Goal: Information Seeking & Learning: Learn about a topic

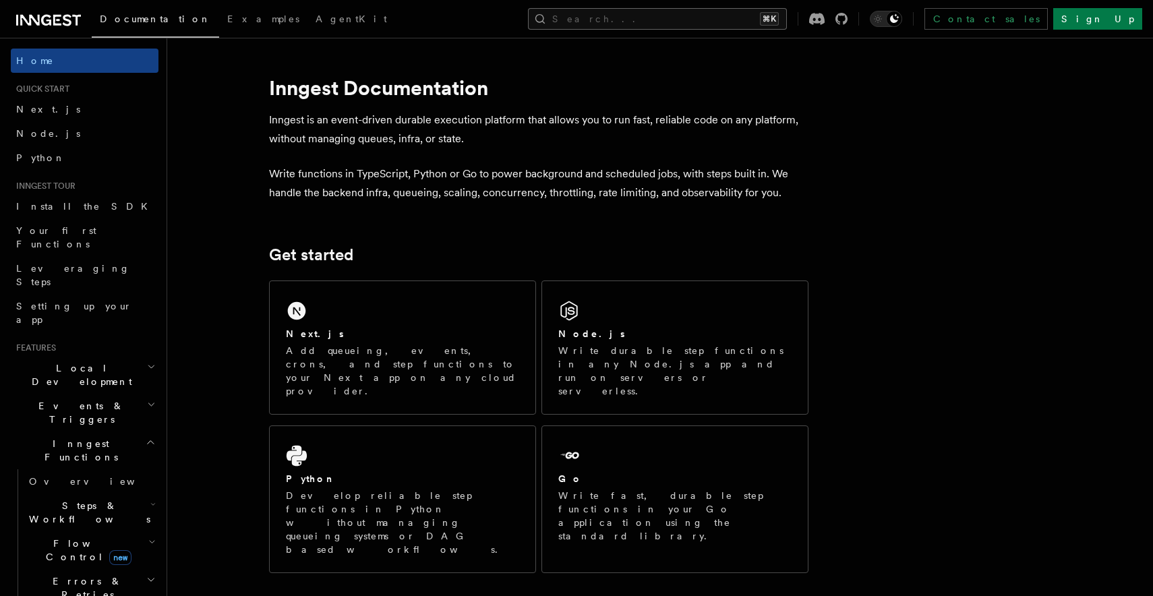
click at [672, 22] on button "Search... ⌘K" at bounding box center [657, 19] width 259 height 22
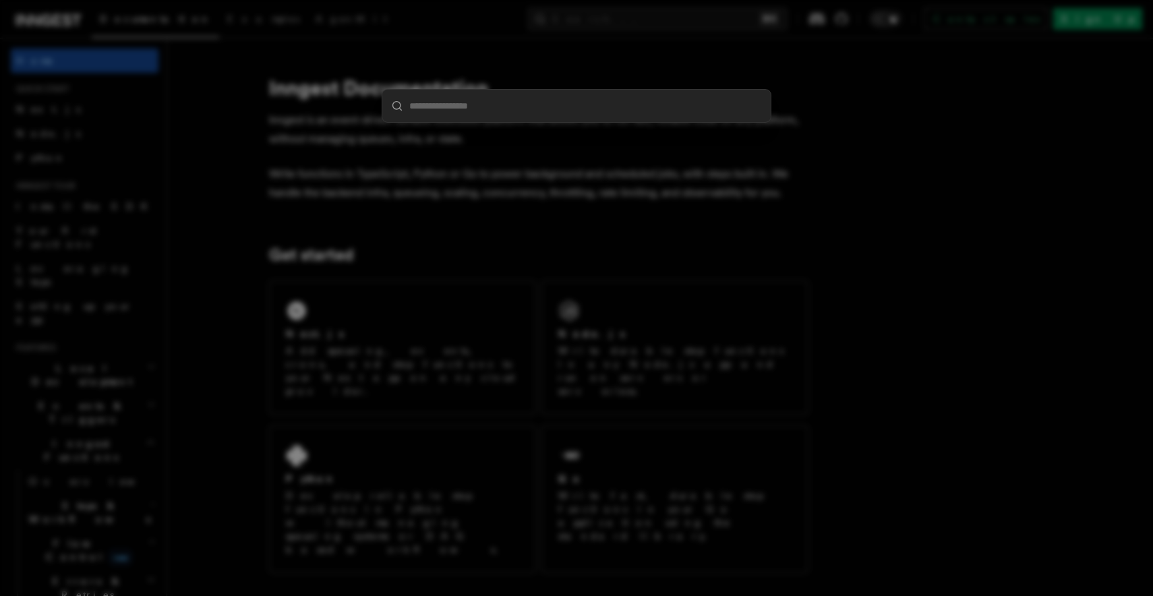
click at [187, 201] on div at bounding box center [576, 298] width 1153 height 596
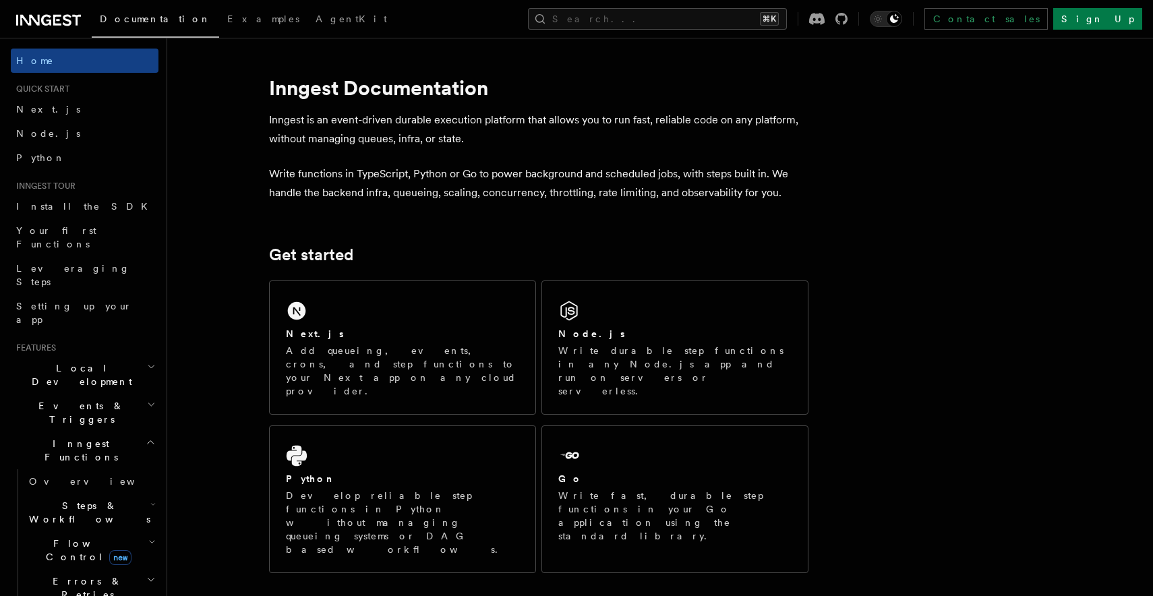
click at [83, 537] on span "Flow Control new" at bounding box center [86, 550] width 125 height 27
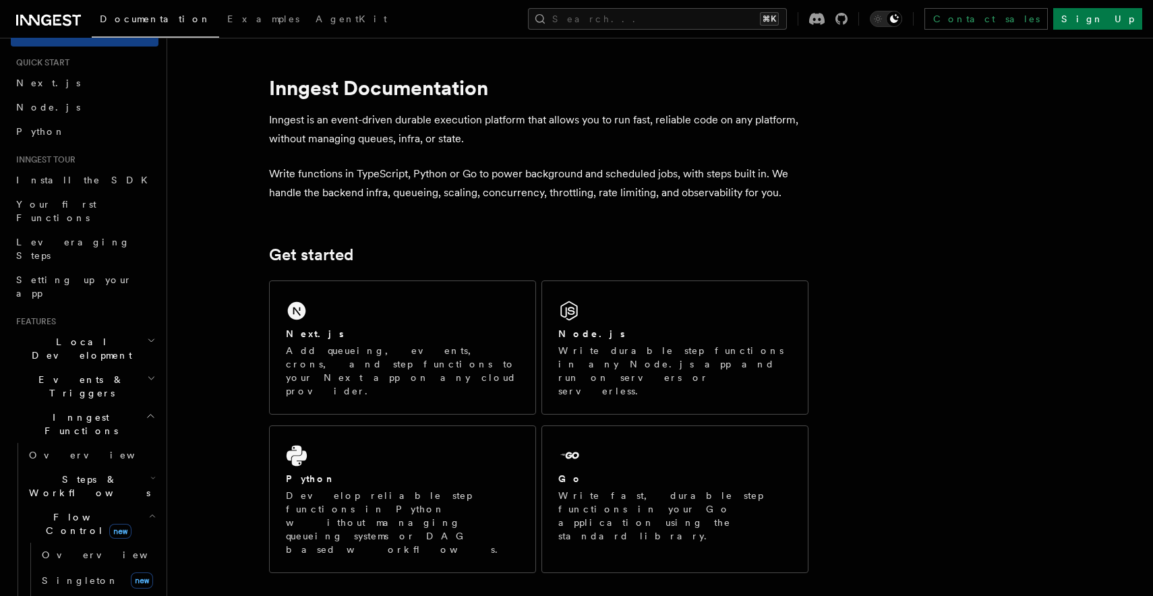
scroll to position [38, 0]
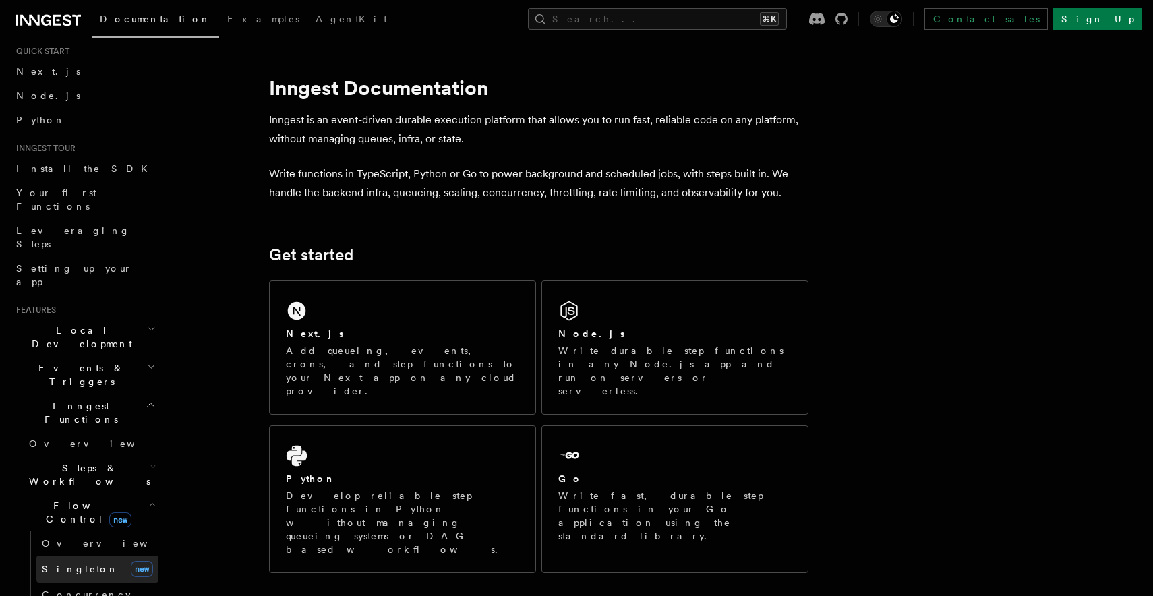
click at [75, 564] on span "Singleton" at bounding box center [80, 569] width 77 height 11
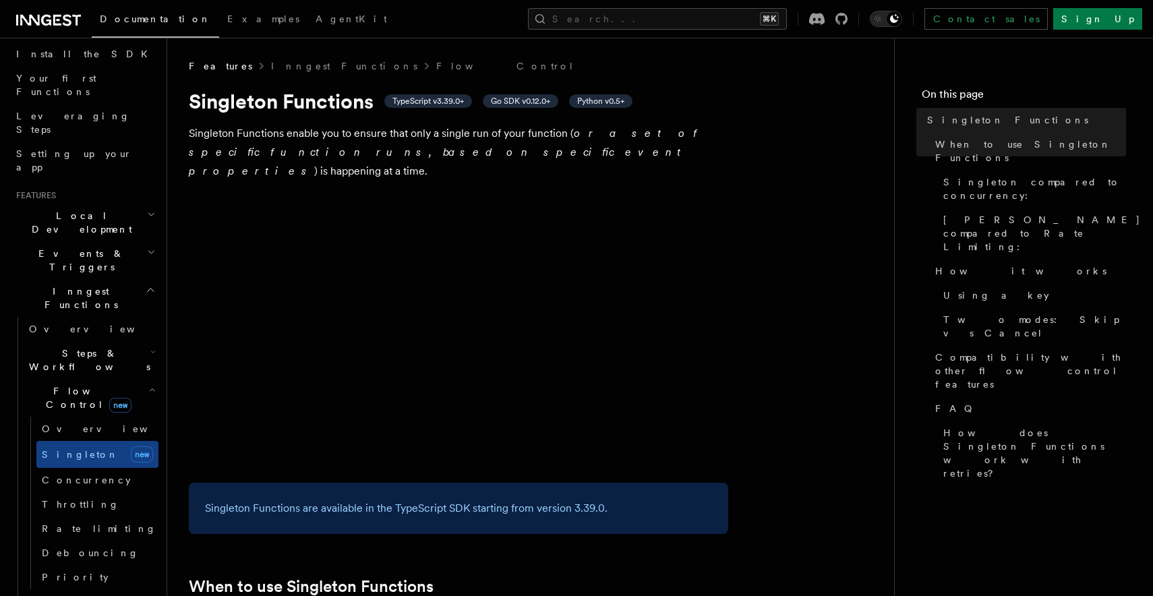
scroll to position [416, 0]
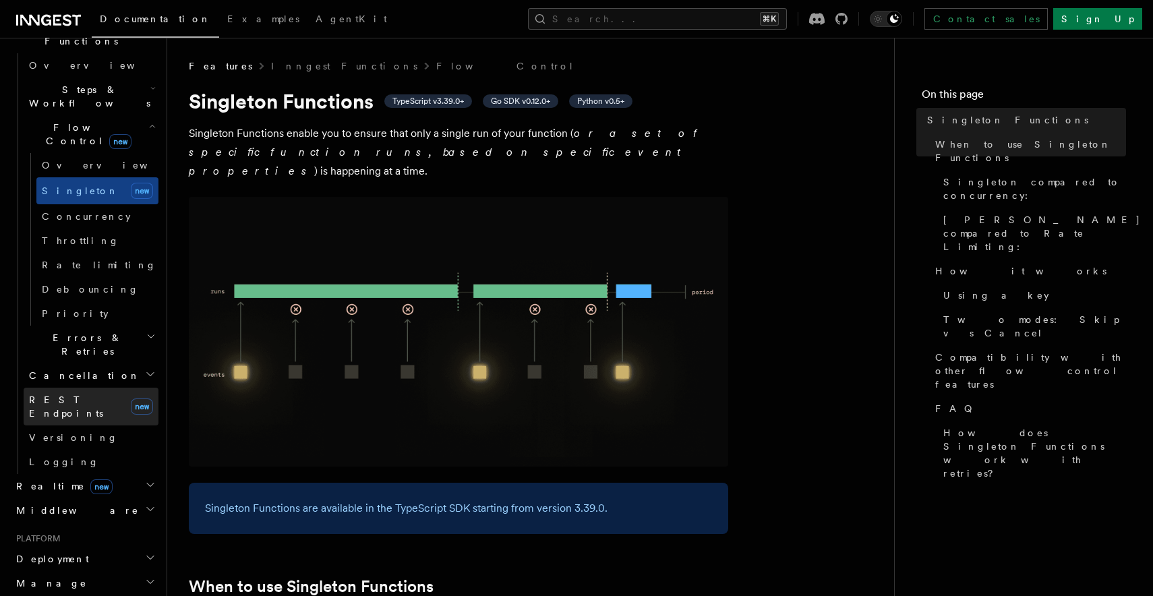
click at [103, 388] on link "REST Endpoints new" at bounding box center [91, 407] width 135 height 38
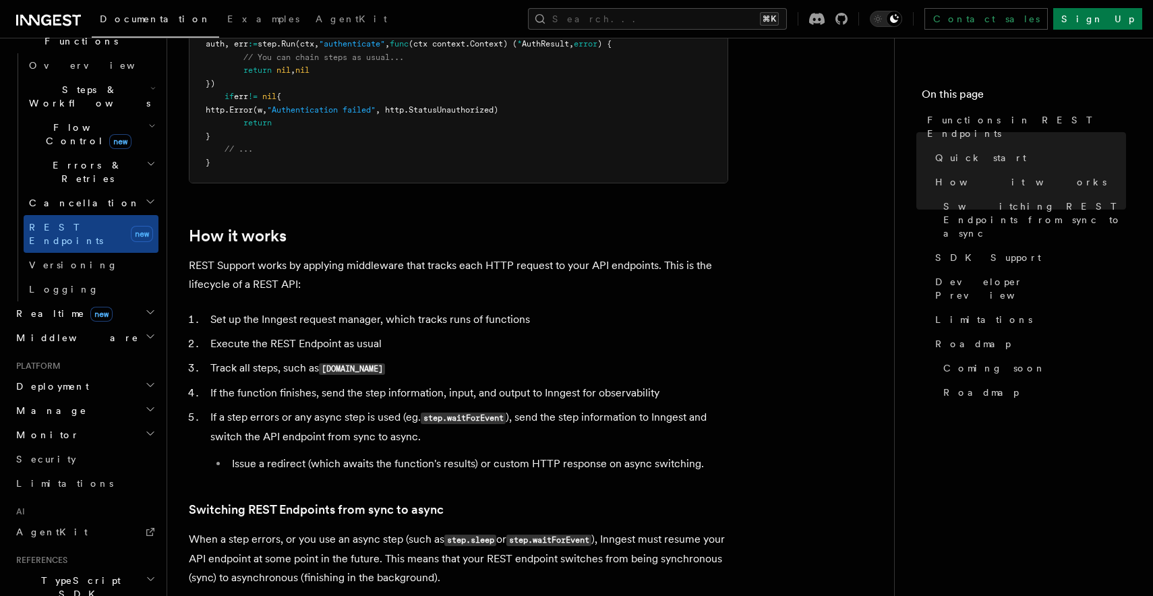
scroll to position [1262, 0]
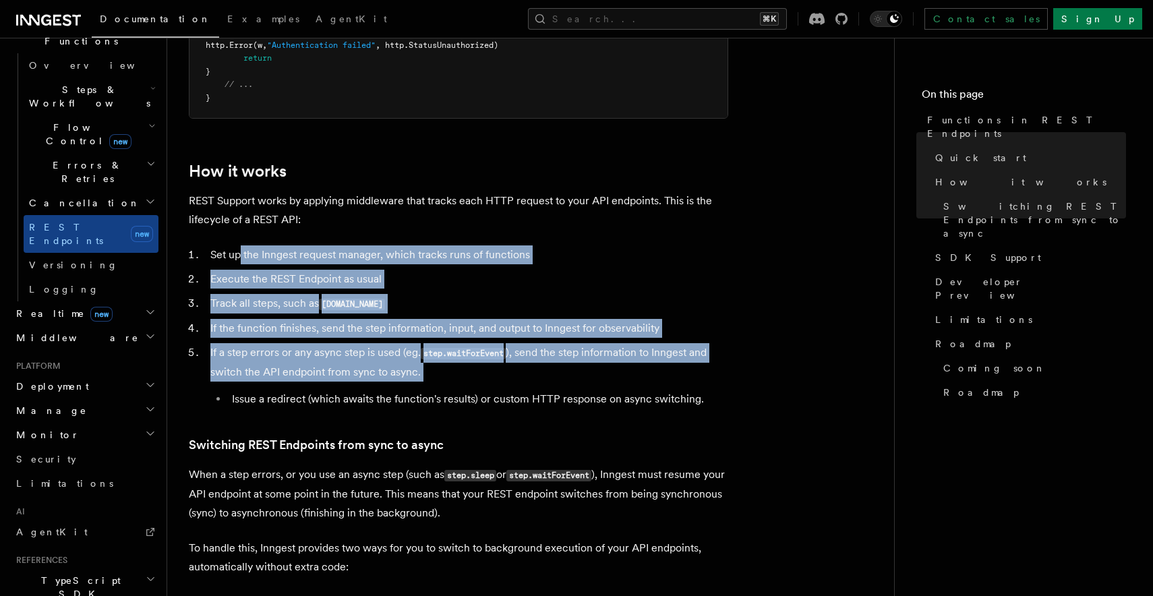
drag, startPoint x: 241, startPoint y: 256, endPoint x: 264, endPoint y: 384, distance: 129.4
click at [264, 384] on ol "Set up the Inngest request manager, which tracks runs of functions Execute the …" at bounding box center [458, 326] width 539 height 163
click at [264, 384] on li "If a step errors or any async step is used (eg. step.waitForEvent ), send the s…" at bounding box center [467, 375] width 522 height 65
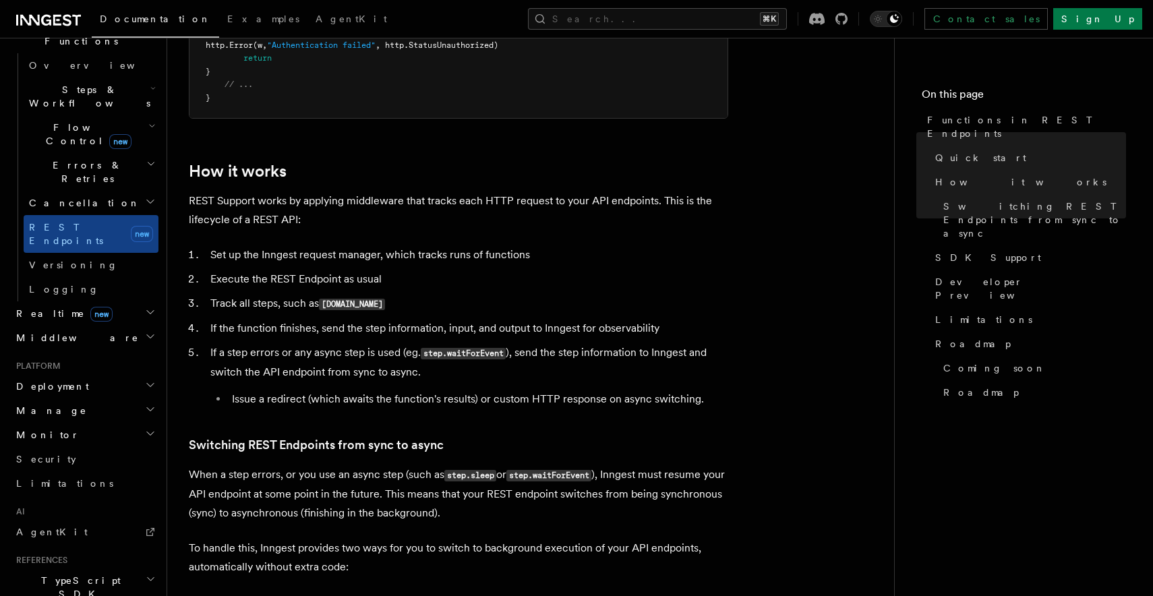
scroll to position [0, 0]
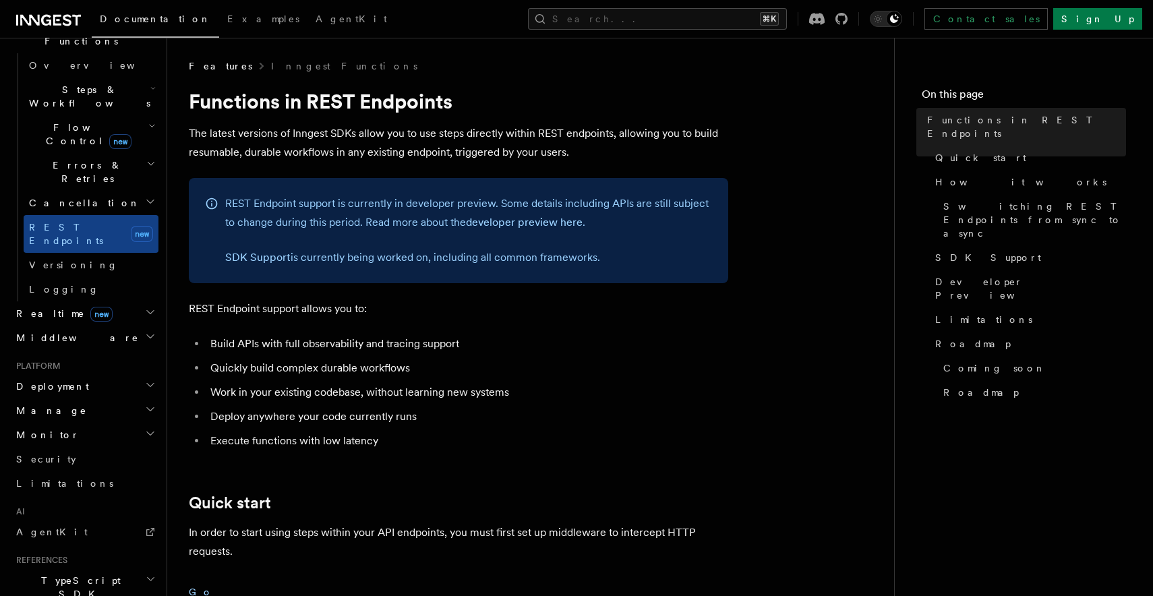
click at [96, 326] on h2 "Middleware" at bounding box center [85, 338] width 148 height 24
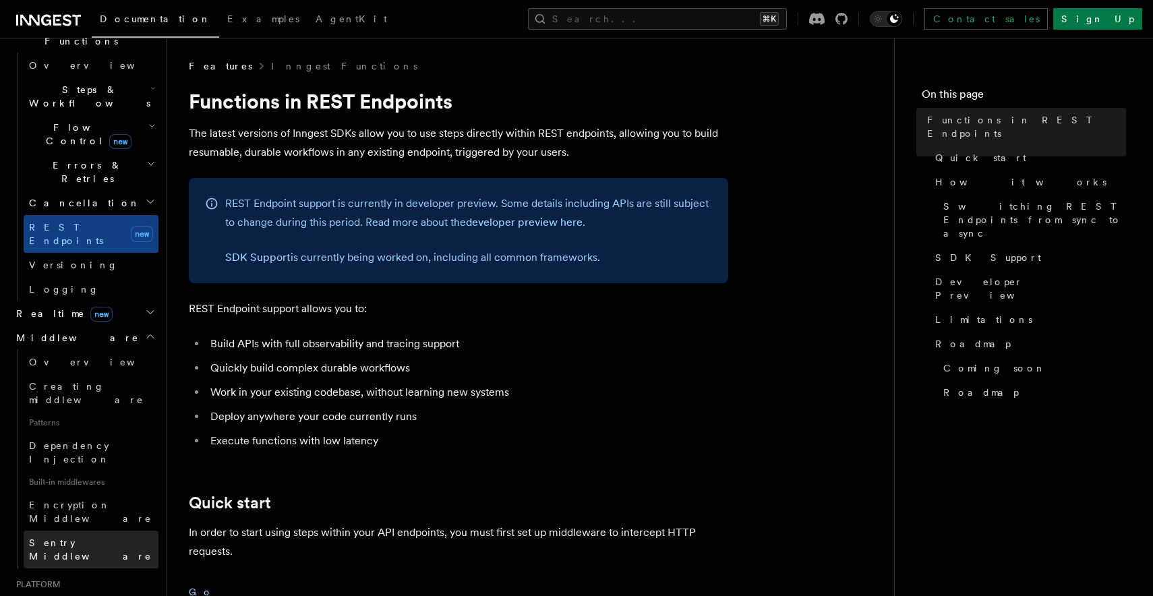
click at [74, 537] on span "Sentry Middleware" at bounding box center [90, 549] width 123 height 24
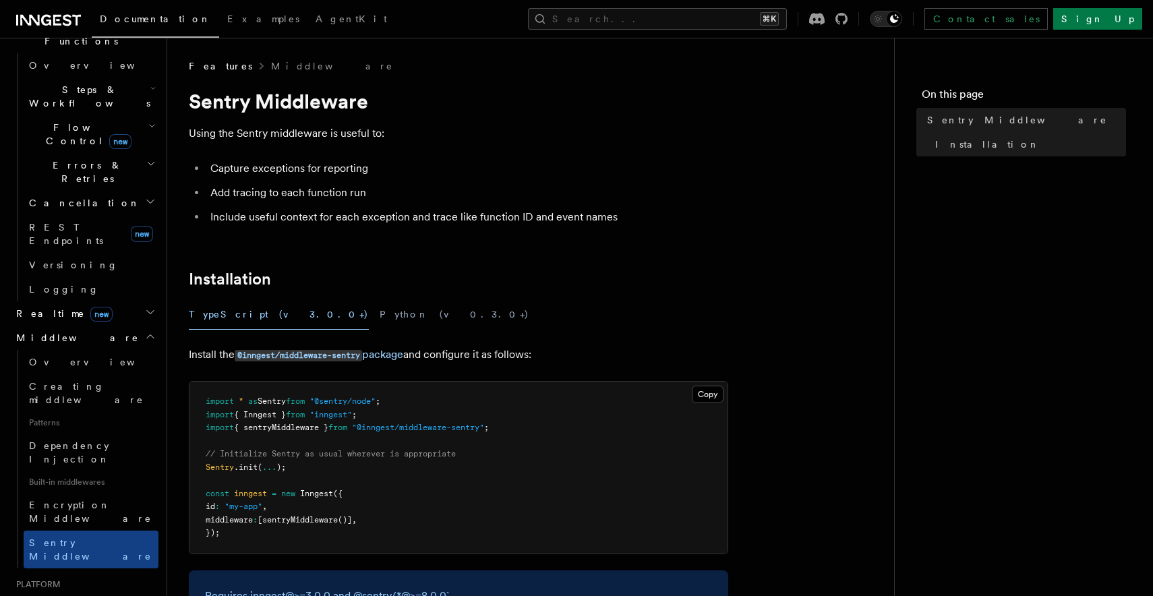
click at [605, 175] on li "Capture exceptions for reporting" at bounding box center [467, 168] width 522 height 19
click at [324, 351] on code "@inngest/middleware-sentry" at bounding box center [298, 355] width 127 height 11
click at [76, 499] on span "Encryption Middleware" at bounding box center [90, 511] width 123 height 24
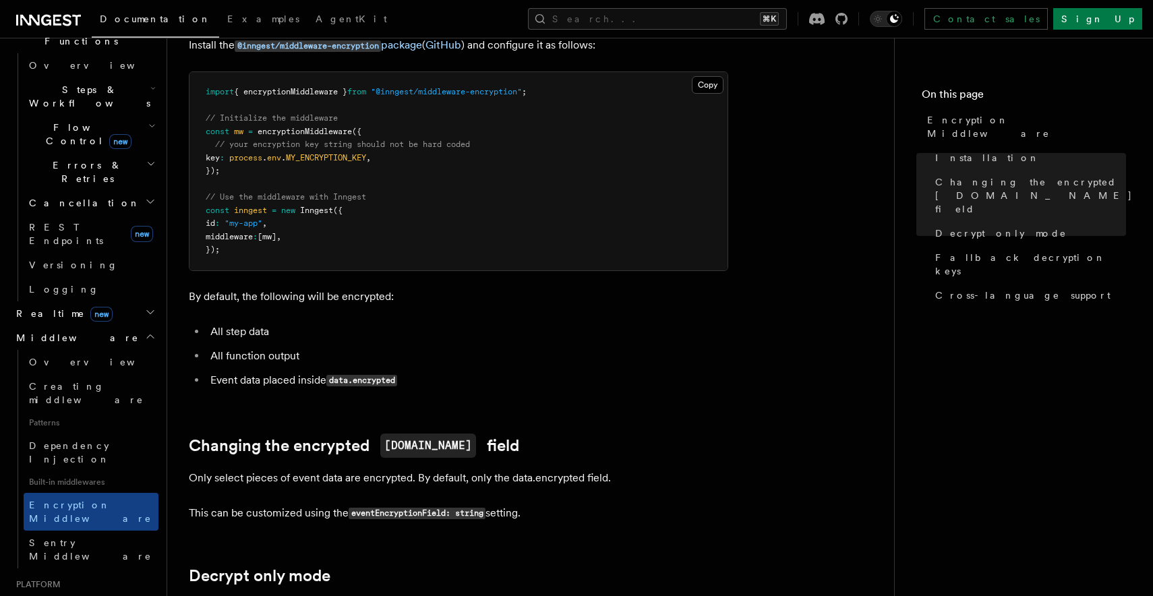
scroll to position [177, 0]
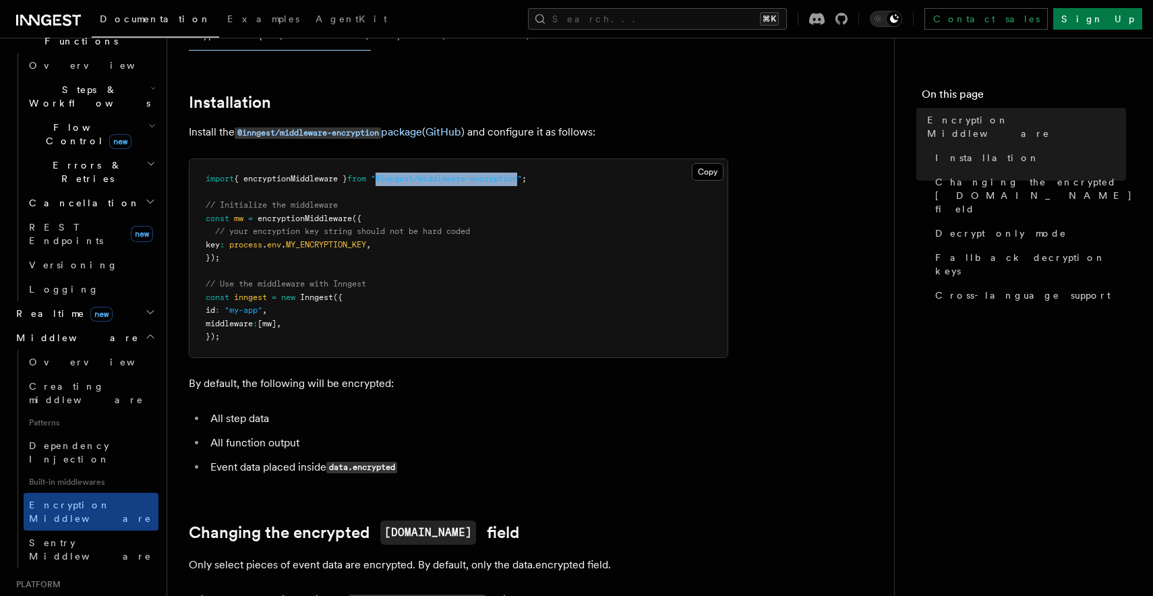
drag, startPoint x: 392, startPoint y: 160, endPoint x: 537, endPoint y: 162, distance: 144.9
click at [522, 174] on span ""@inngest/middleware-encryption"" at bounding box center [446, 178] width 151 height 9
copy span "@inngest/middleware-encryption"
